Goal: Transaction & Acquisition: Purchase product/service

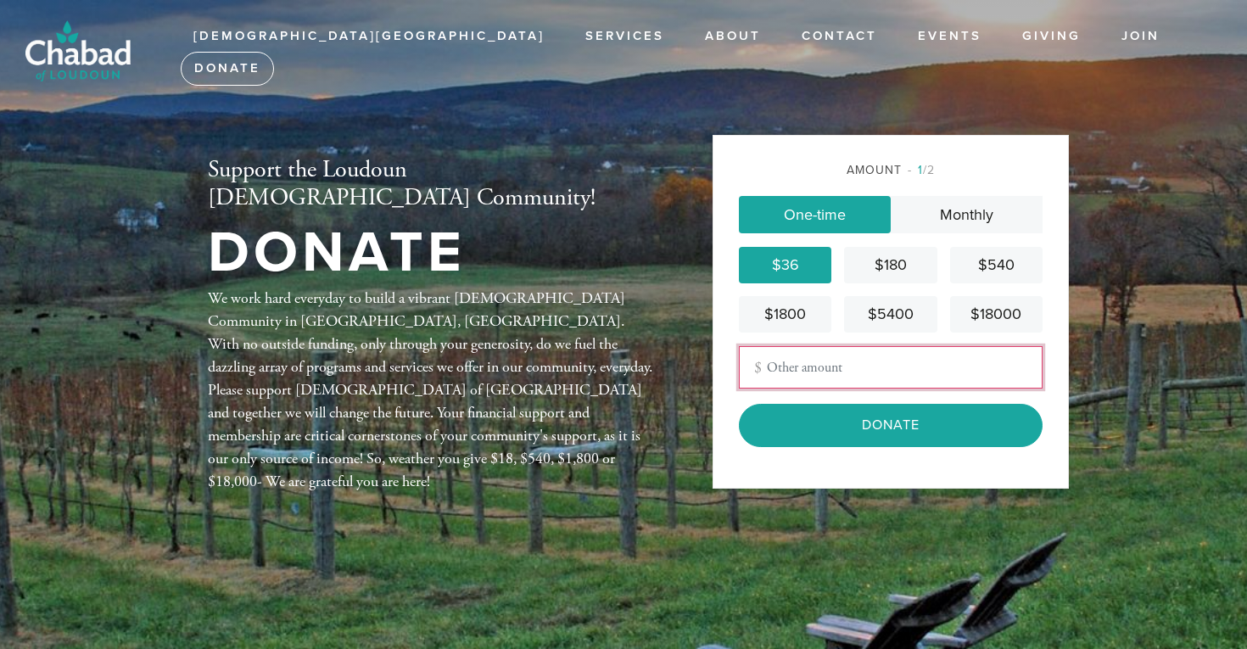
click at [887, 379] on input "Other Amount" at bounding box center [891, 367] width 304 height 42
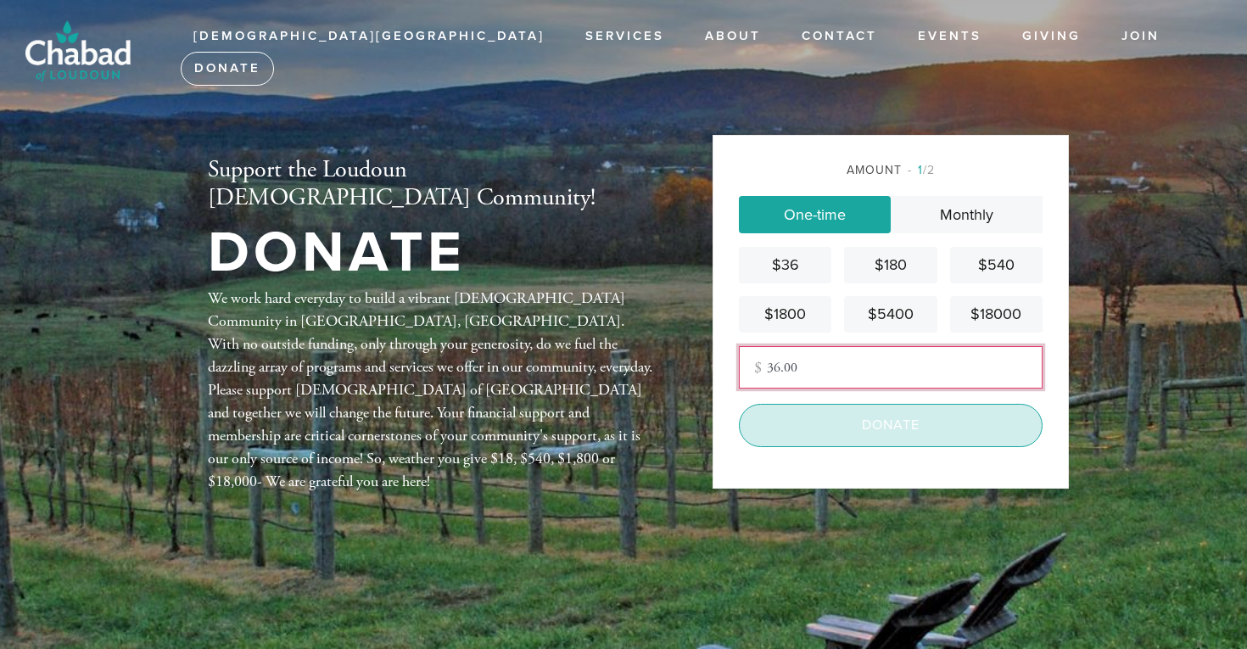
type input "36.00"
click at [929, 431] on input "Donate" at bounding box center [891, 425] width 304 height 42
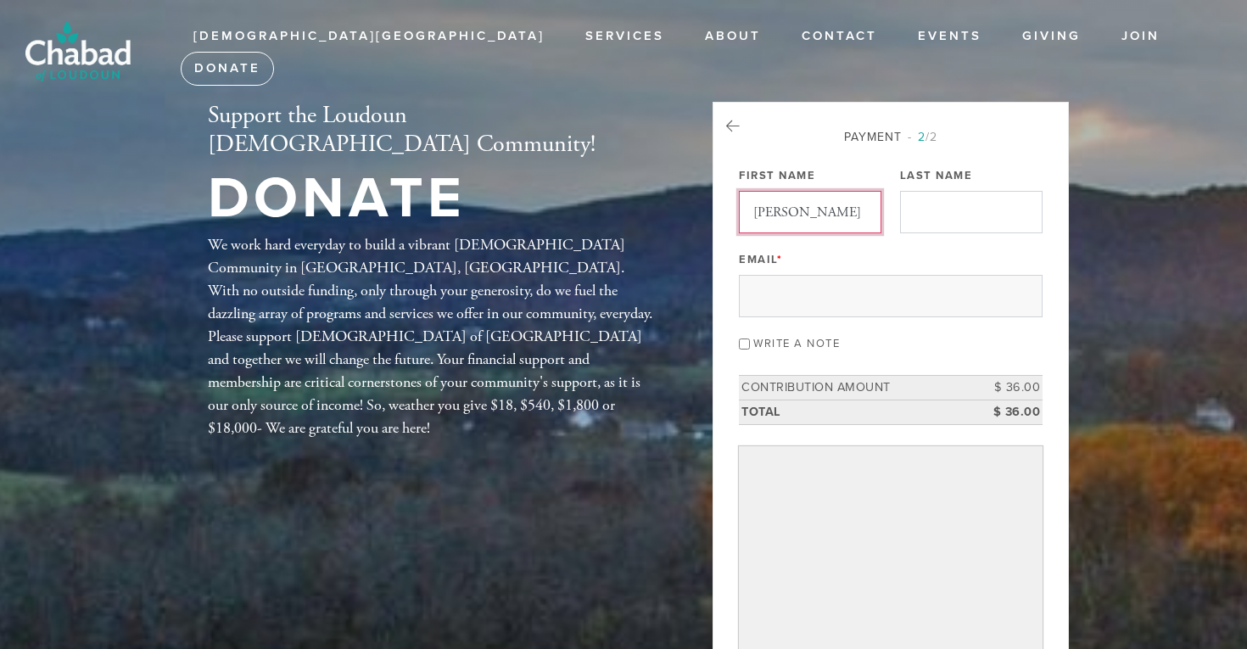
type input "[PERSON_NAME]"
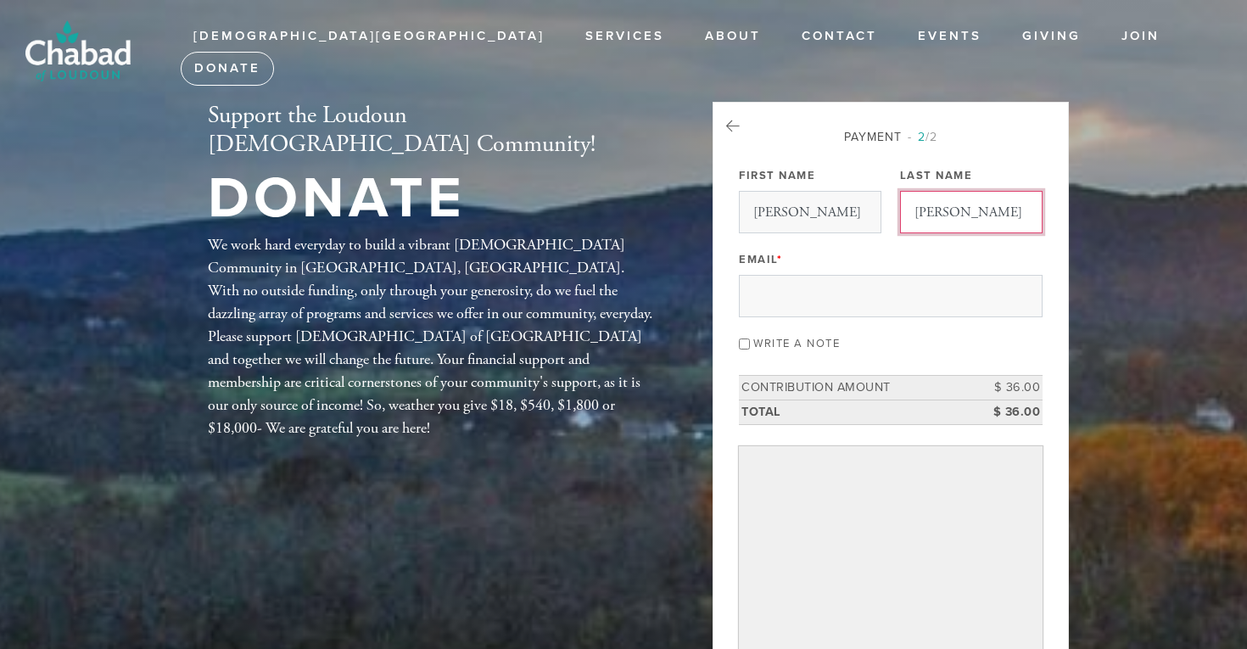
type input "[PERSON_NAME]"
click at [933, 254] on div "Email *" at bounding box center [891, 282] width 304 height 70
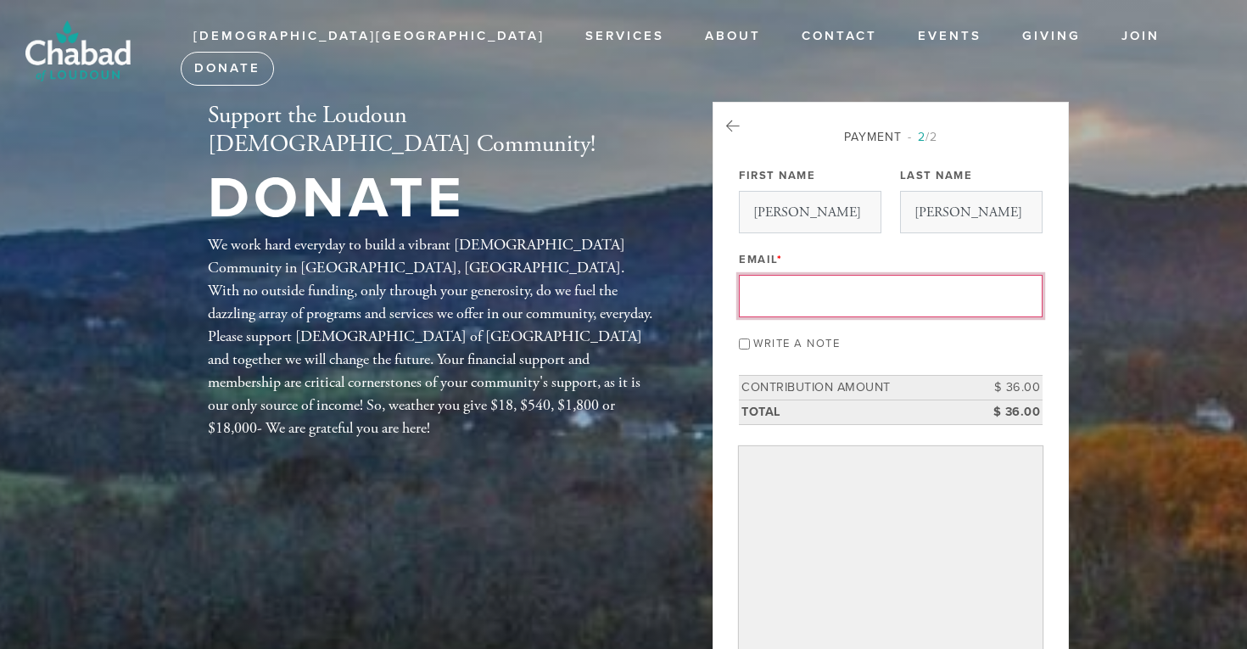
type input "[PERSON_NAME][EMAIL_ADDRESS][PERSON_NAME][DOMAIN_NAME]"
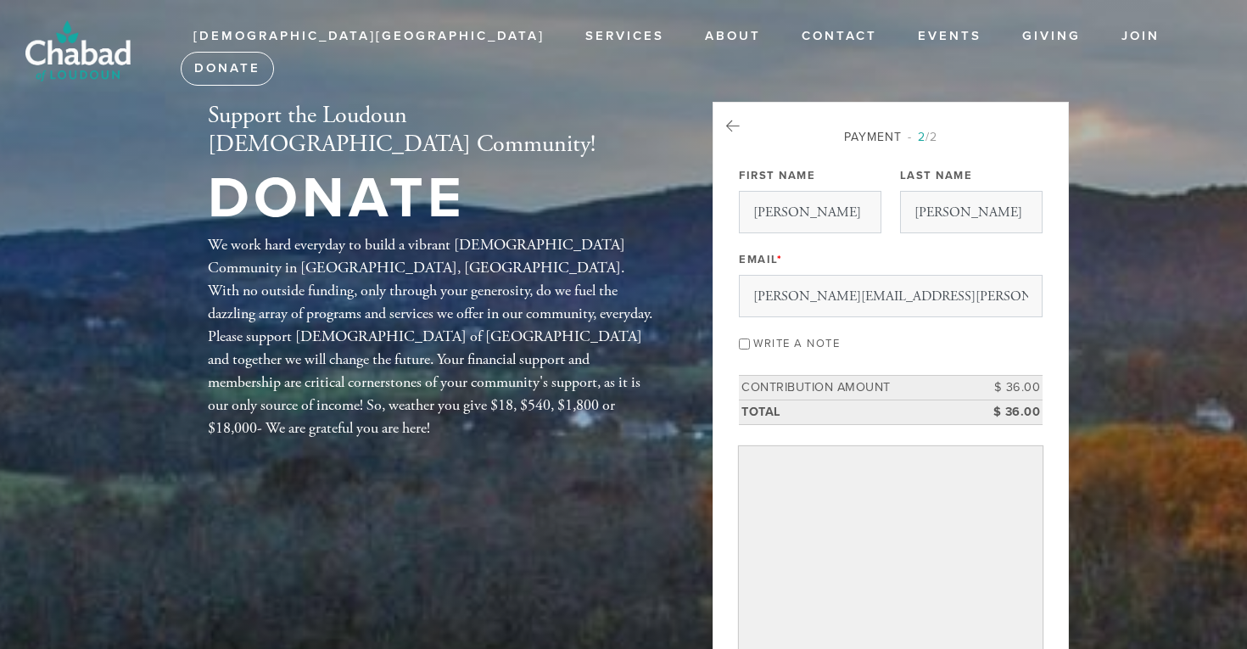
click at [743, 346] on input "Write a note" at bounding box center [744, 343] width 11 height 11
checkbox input "true"
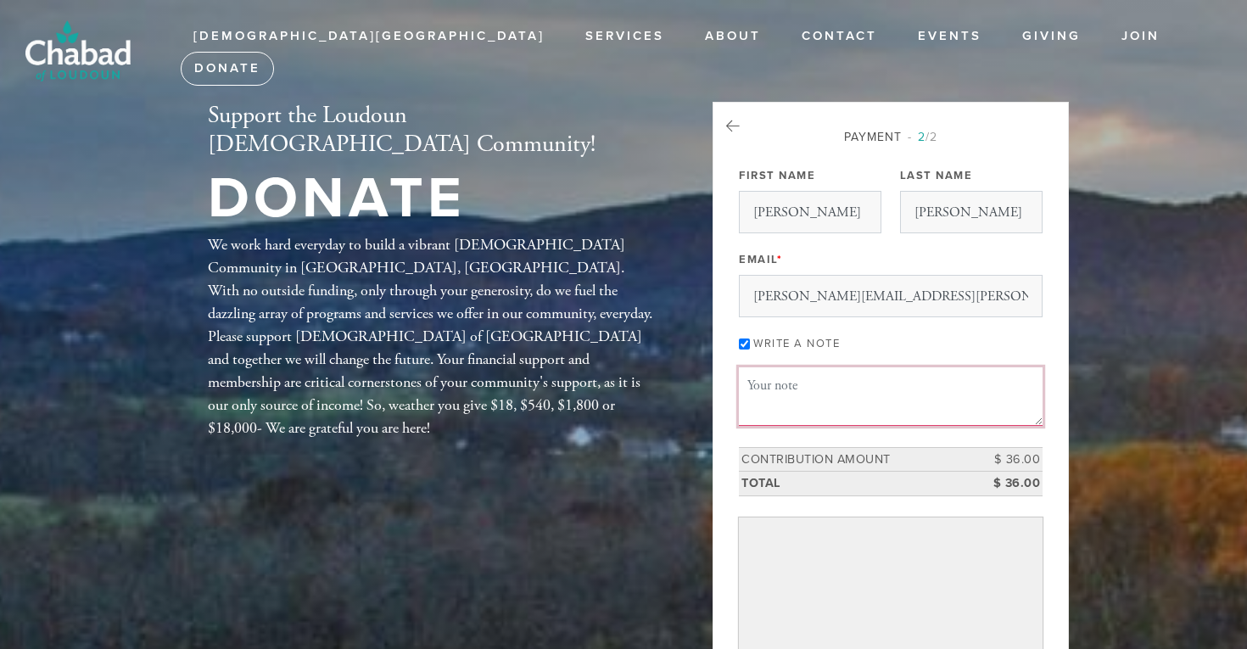
click at [772, 391] on textarea "Message or dedication" at bounding box center [891, 396] width 304 height 58
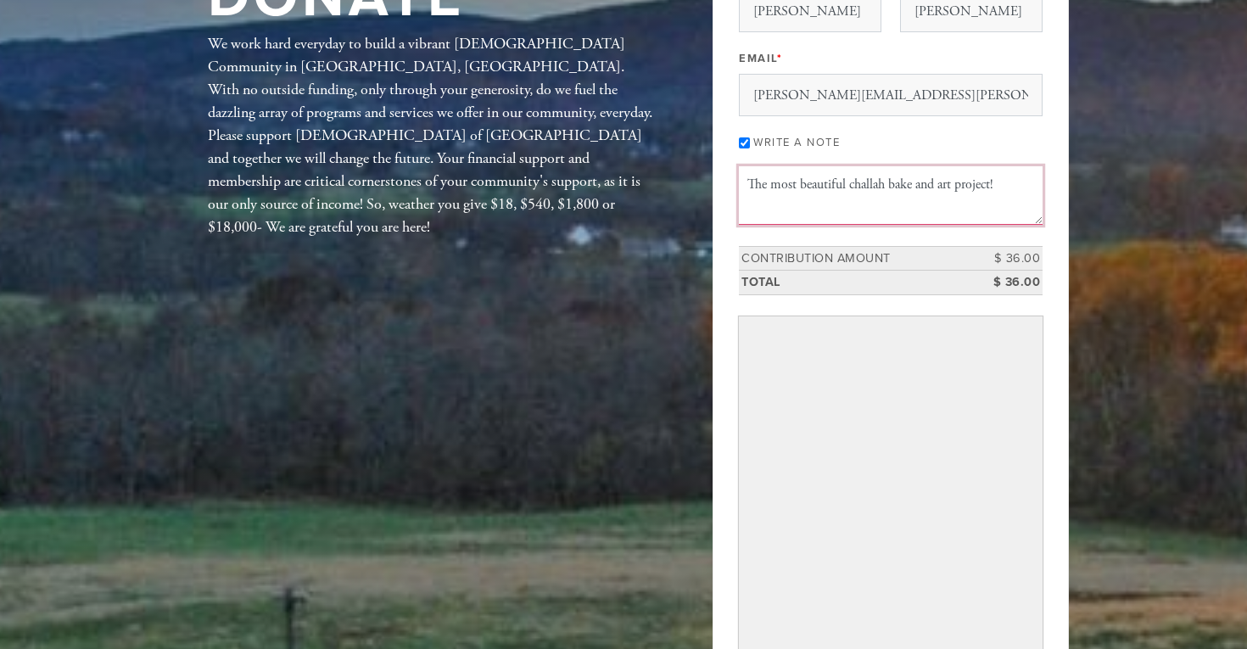
scroll to position [201, 0]
type textarea "The most beautiful challah bake and art project!"
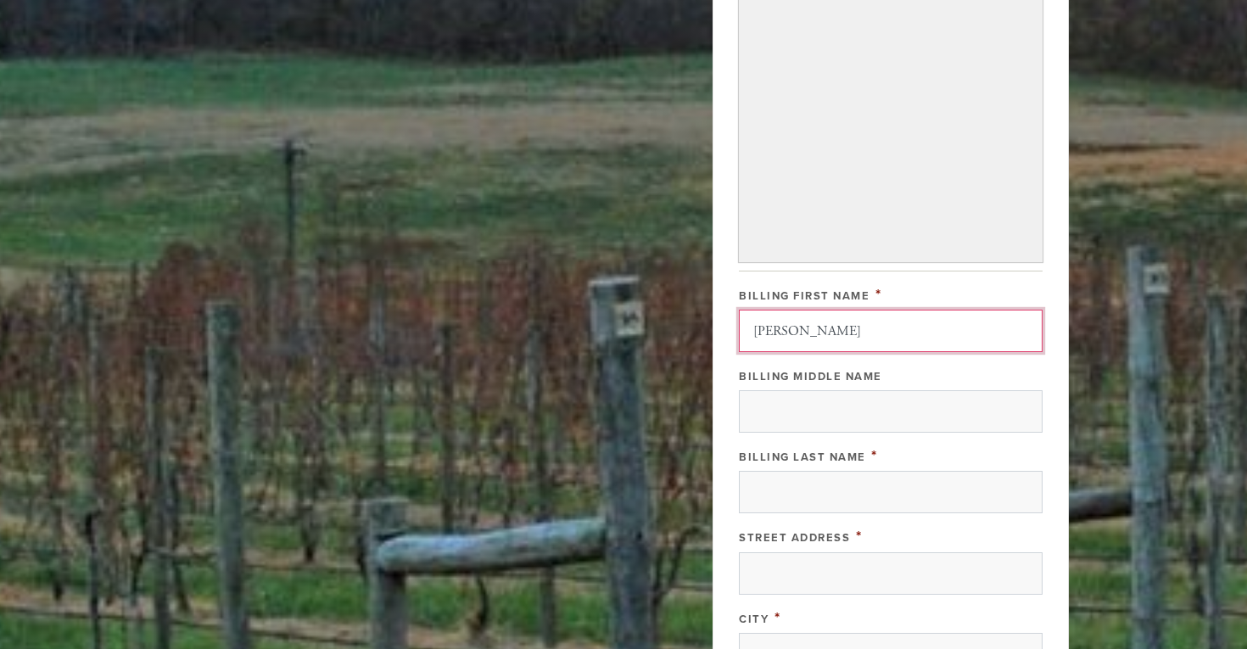
scroll to position [676, 0]
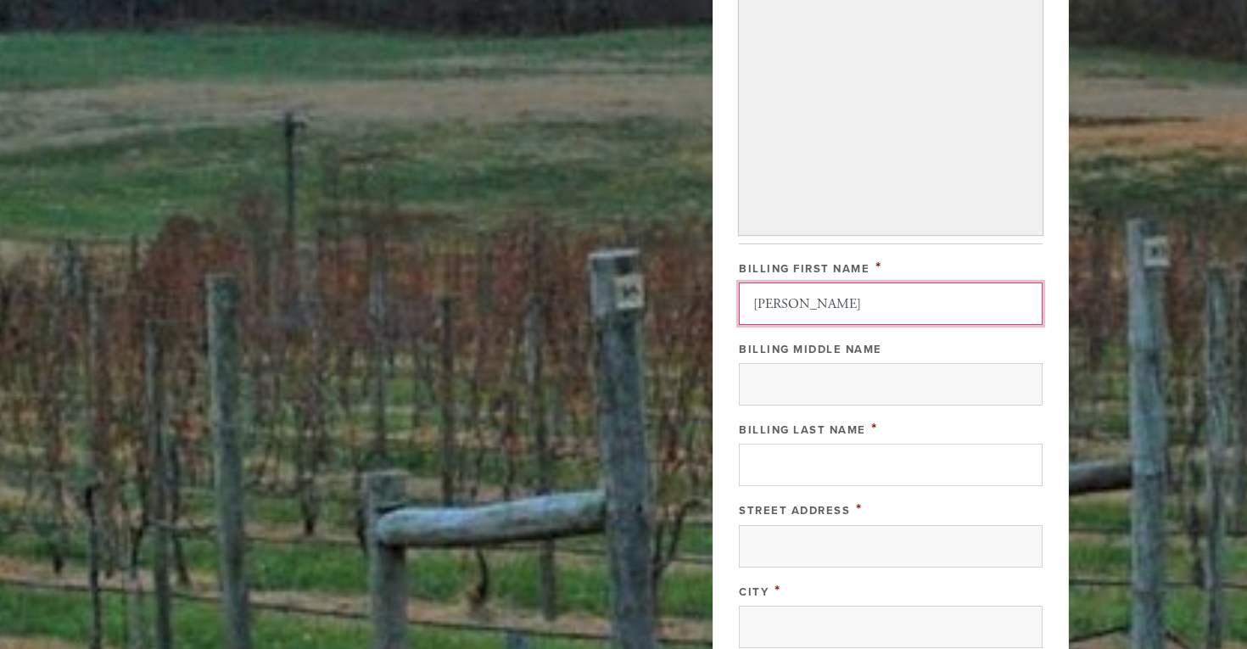
type input "[PERSON_NAME]"
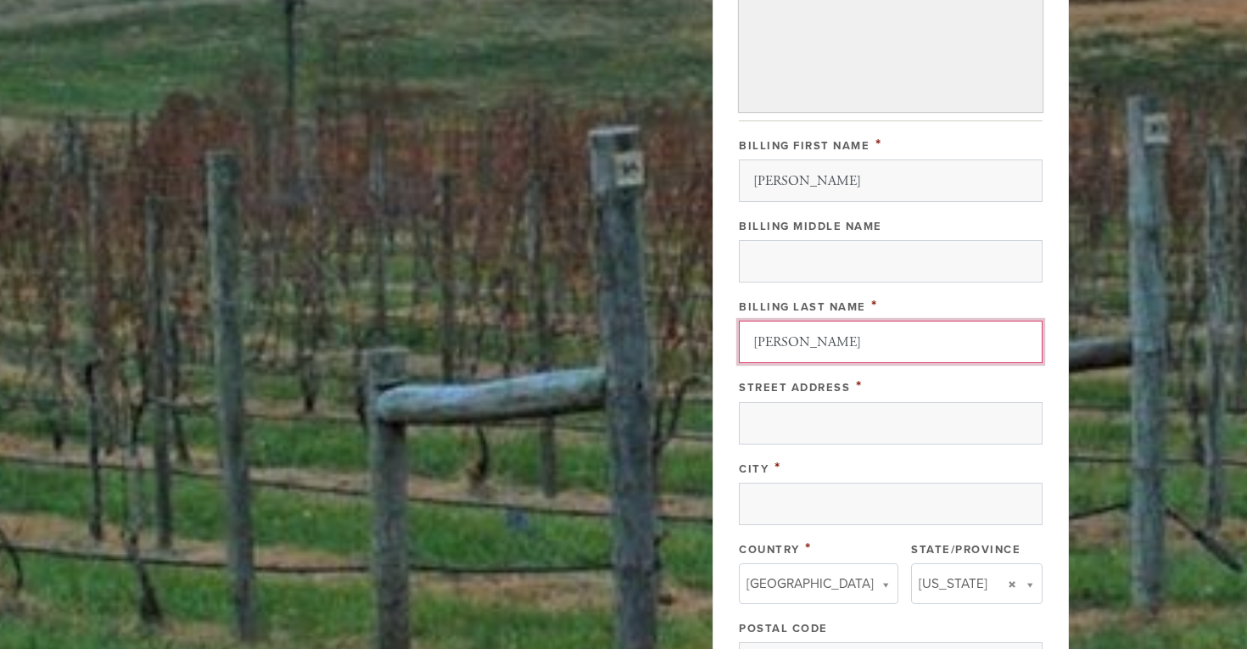
scroll to position [847, 0]
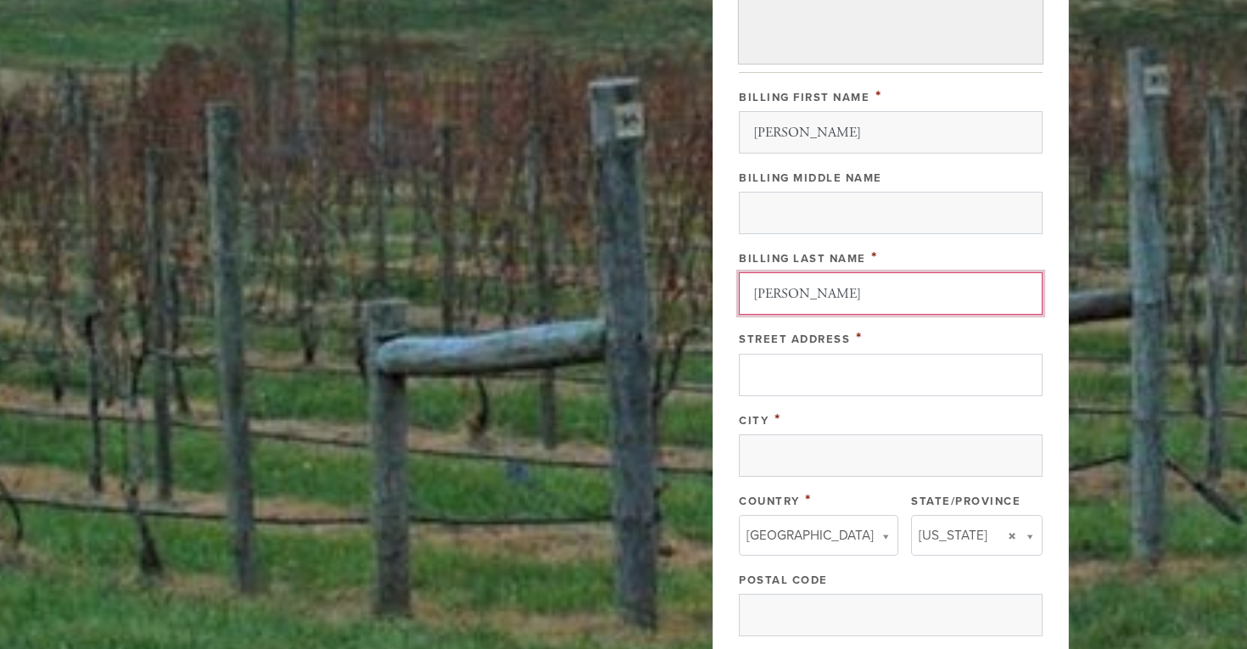
type input "[PERSON_NAME]"
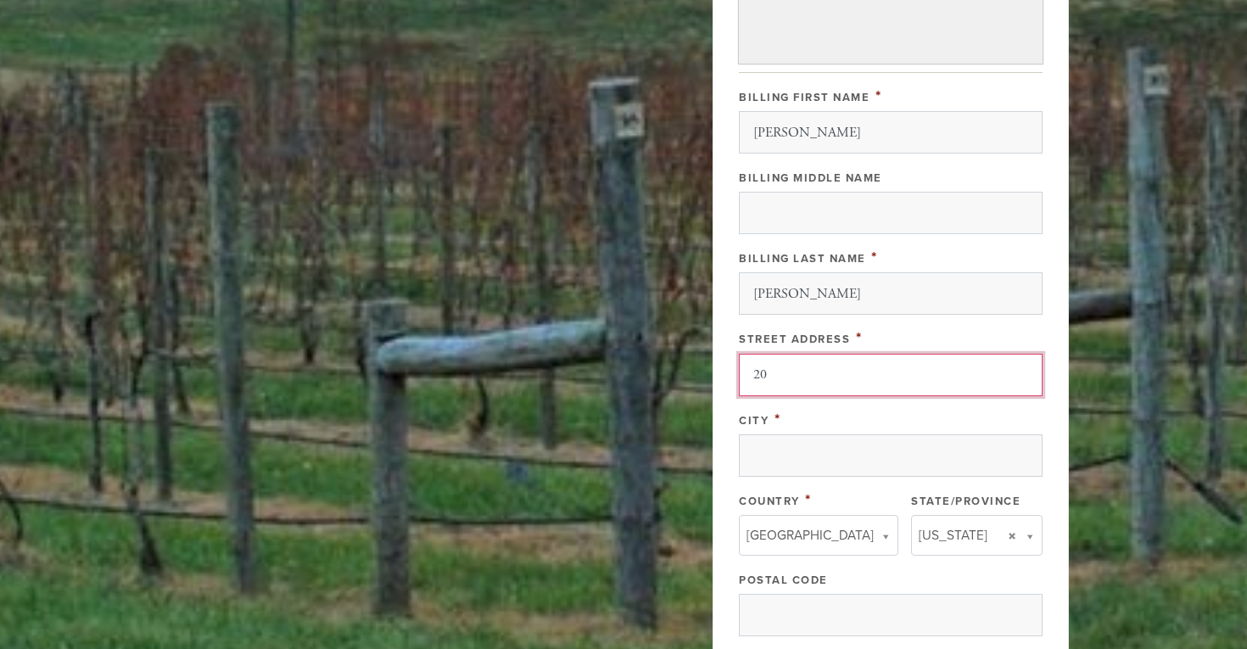
type input "2"
type input "[STREET_ADDRESS][PERSON_NAME]"
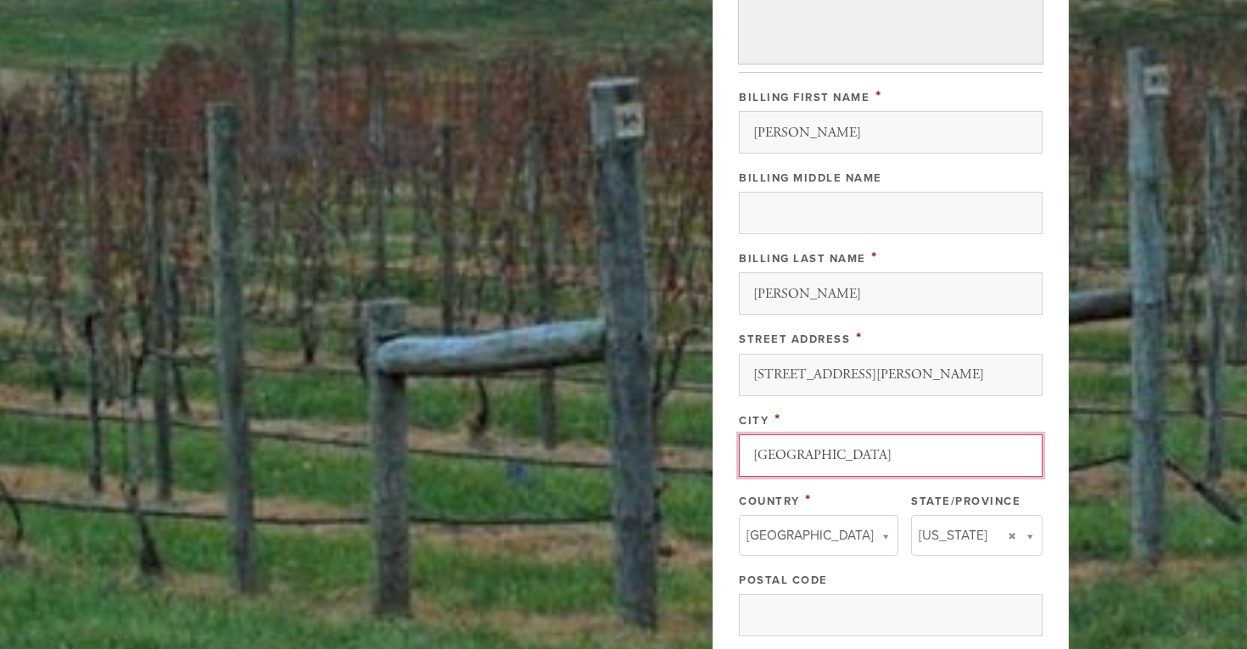
type input "[GEOGRAPHIC_DATA]"
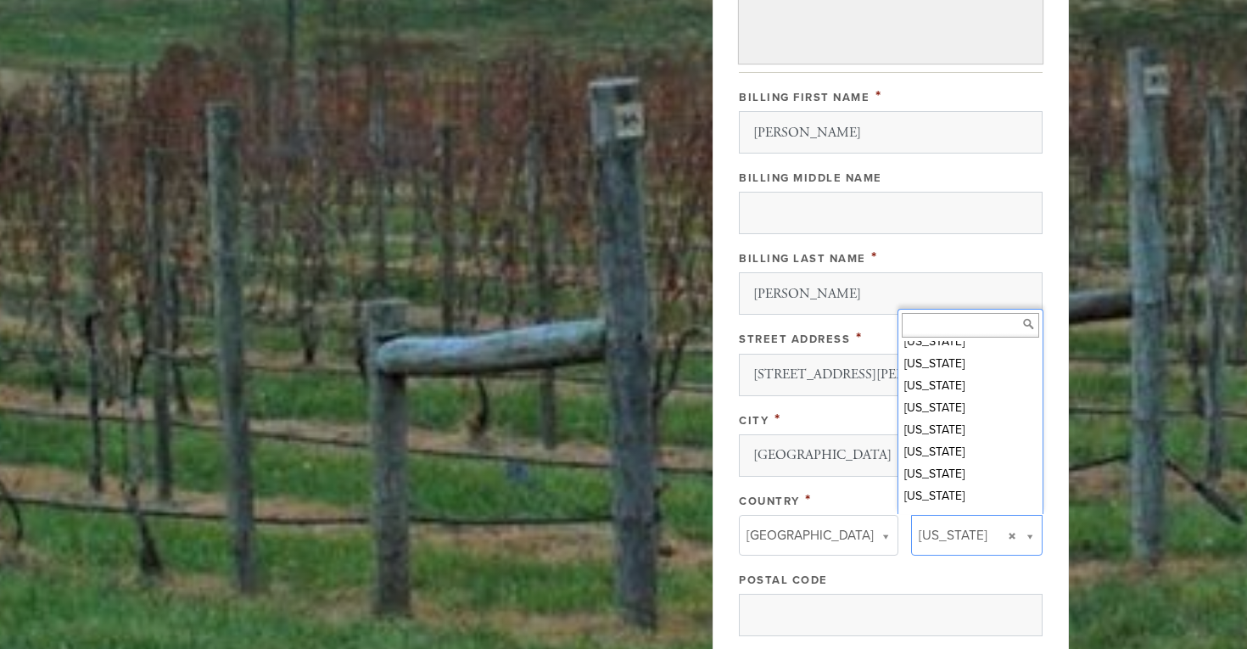
scroll to position [0, 0]
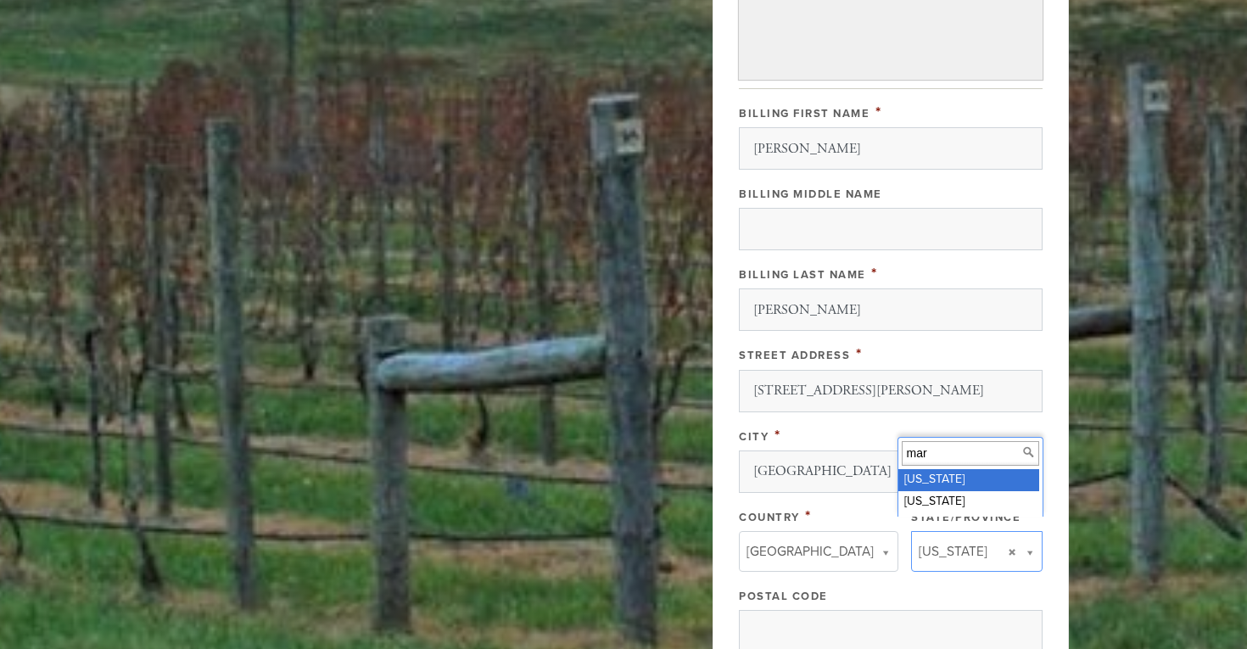
type input "[PERSON_NAME]"
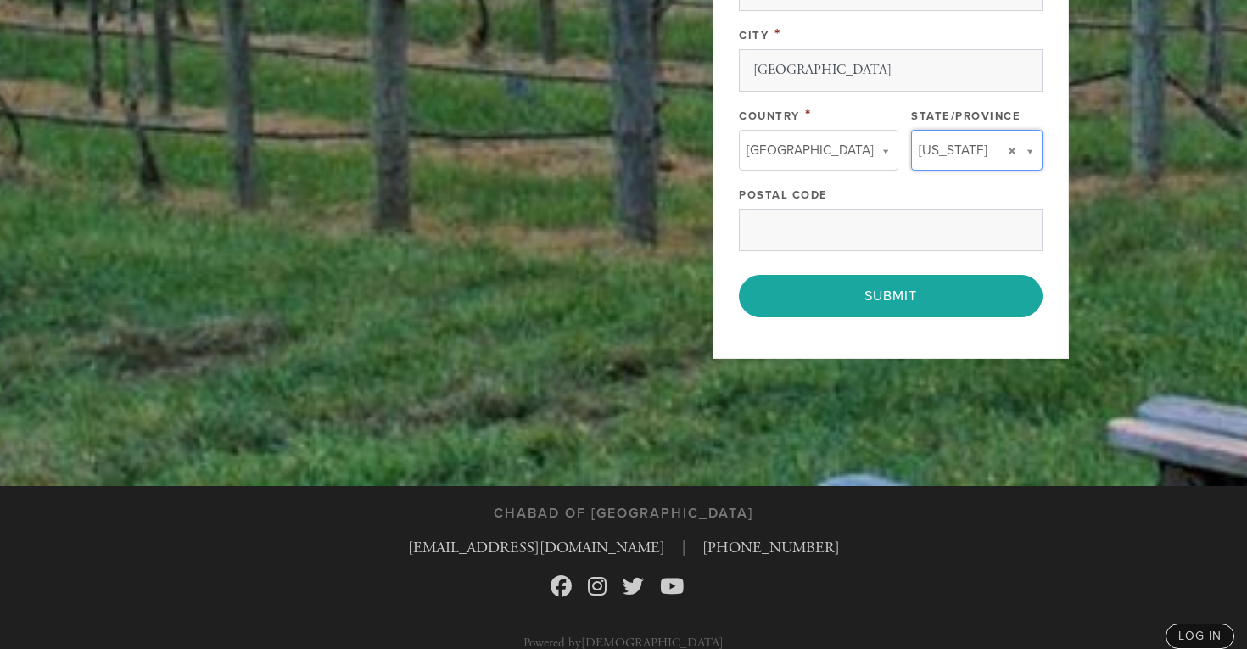
scroll to position [1248, 0]
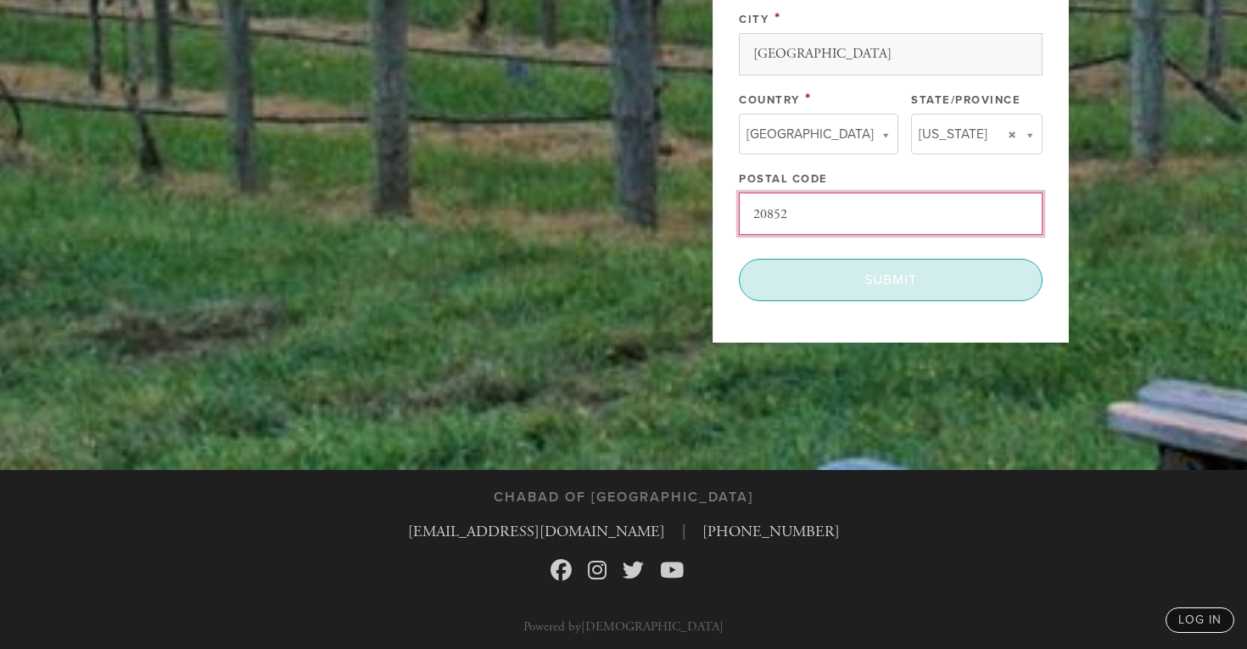
type input "20852"
click at [849, 282] on input "Submit" at bounding box center [891, 280] width 304 height 42
